Goal: Task Accomplishment & Management: Manage account settings

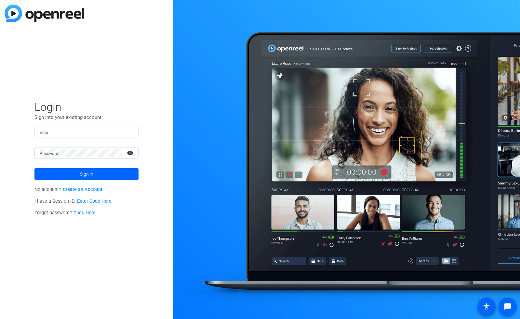
click at [87, 215] on link "Click Here" at bounding box center [85, 213] width 22 height 6
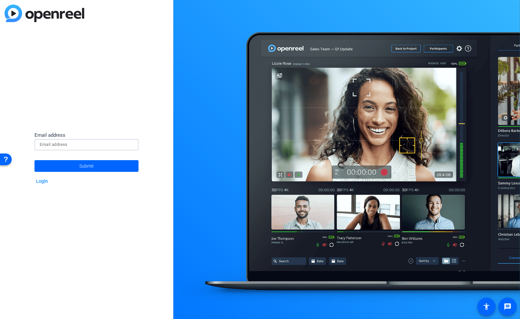
drag, startPoint x: 94, startPoint y: 148, endPoint x: 90, endPoint y: 144, distance: 5.1
click at [92, 147] on input at bounding box center [87, 145] width 94 height 8
paste input "[EMAIL_ADDRESS][DOMAIN_NAME]"
type input "[EMAIL_ADDRESS][DOMAIN_NAME]"
click at [85, 167] on span "Submit" at bounding box center [86, 166] width 14 height 16
